Goal: Check status: Check status

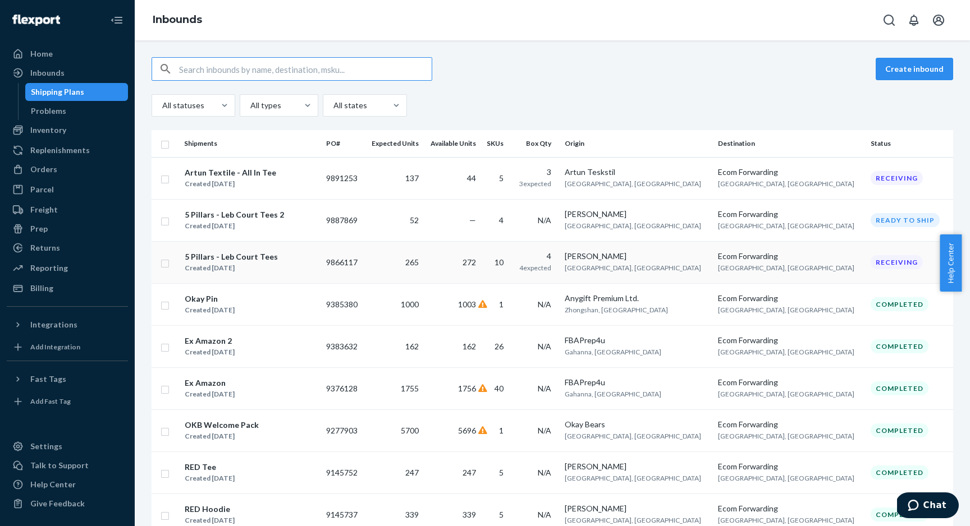
click at [317, 265] on div "5 Pillars - Leb Court Tees Created [DATE]" at bounding box center [250, 263] width 133 height 24
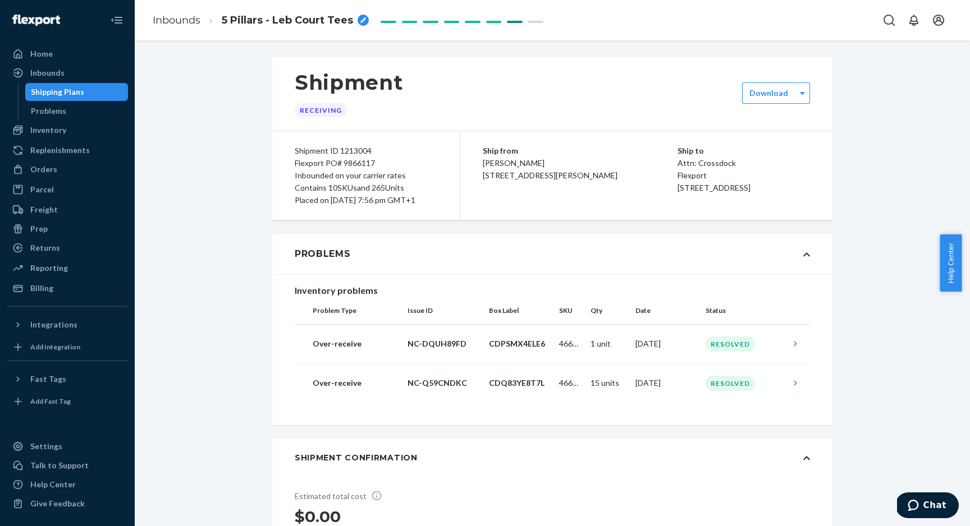
click at [66, 99] on div "Shipping Plans" at bounding box center [76, 92] width 101 height 16
